Goal: Information Seeking & Learning: Learn about a topic

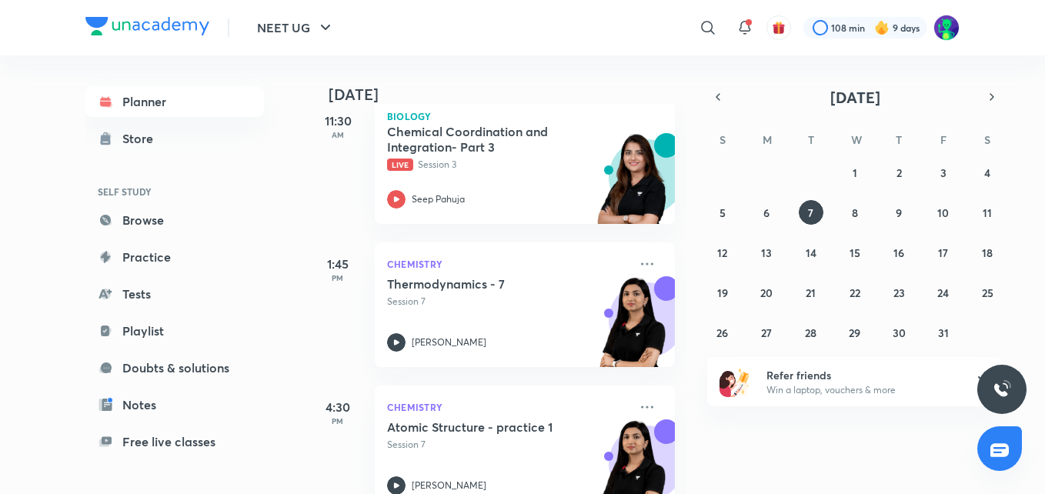
scroll to position [236, 0]
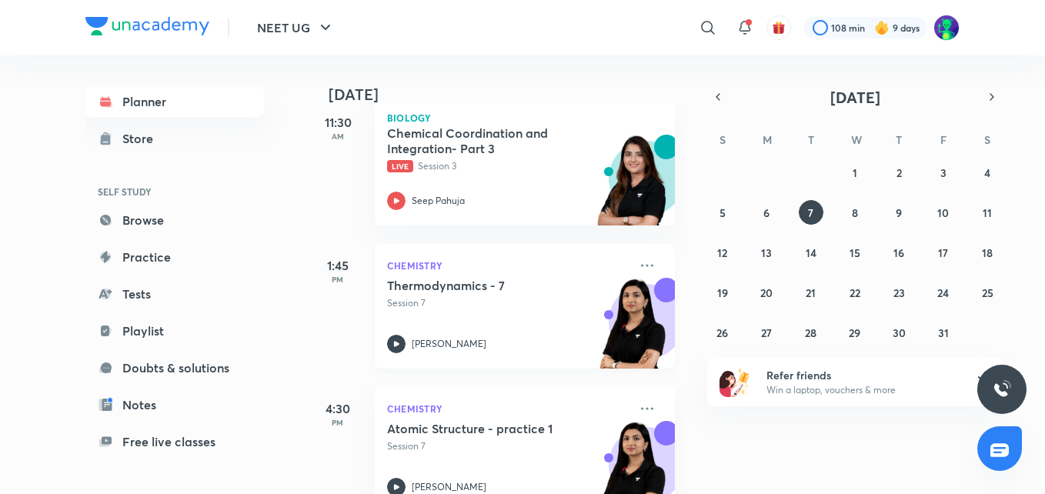
click at [427, 285] on h5 "Thermodynamics - 7" at bounding box center [483, 285] width 192 height 15
